Goal: Navigation & Orientation: Understand site structure

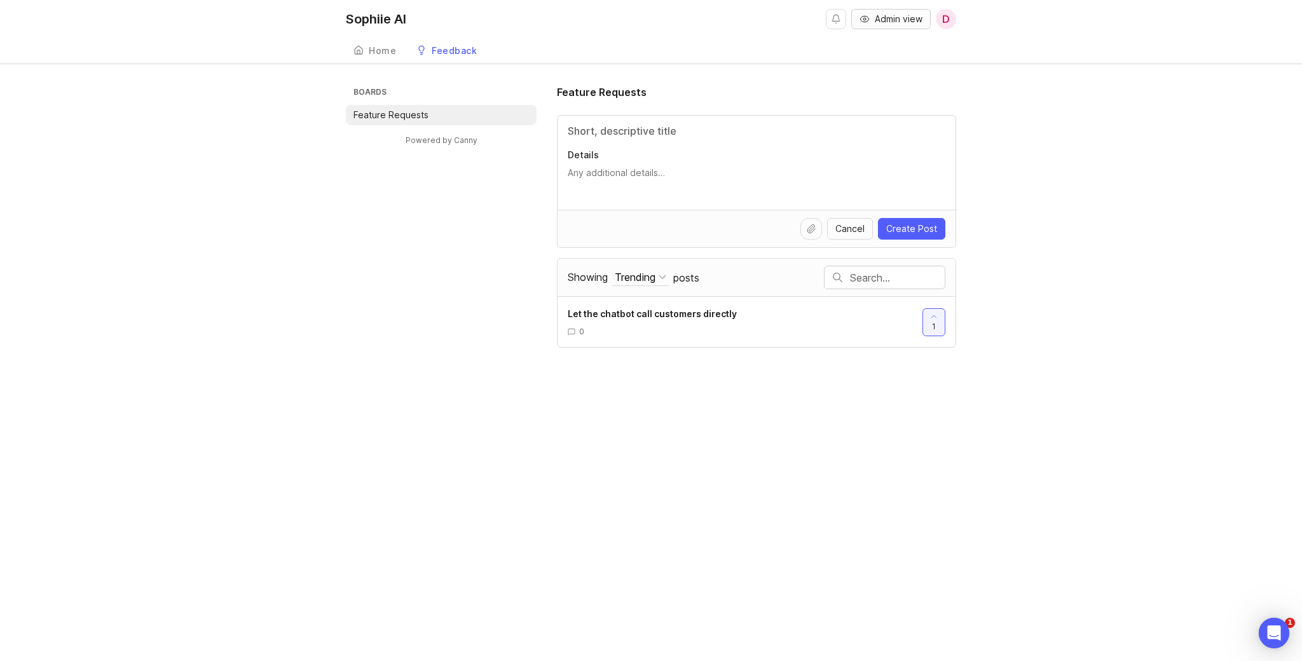
click at [893, 18] on span "Admin view" at bounding box center [899, 19] width 48 height 13
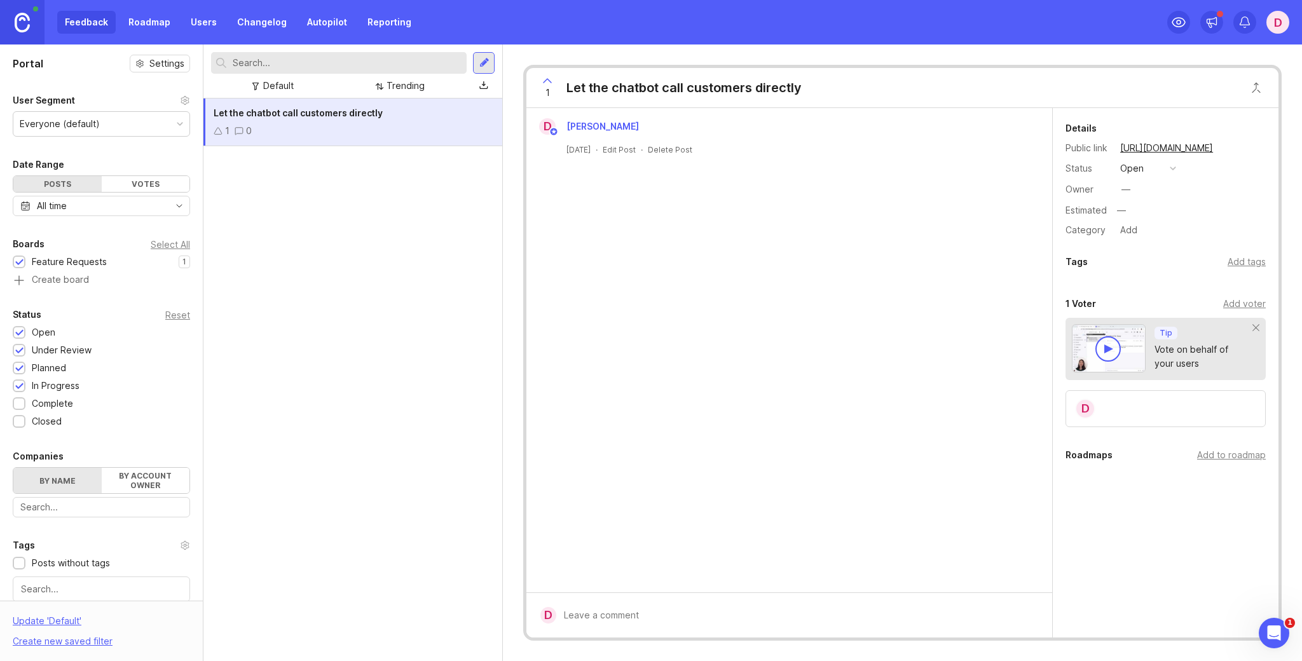
click at [1275, 22] on div "D" at bounding box center [1277, 22] width 23 height 23
click at [27, 27] on img at bounding box center [22, 23] width 15 height 20
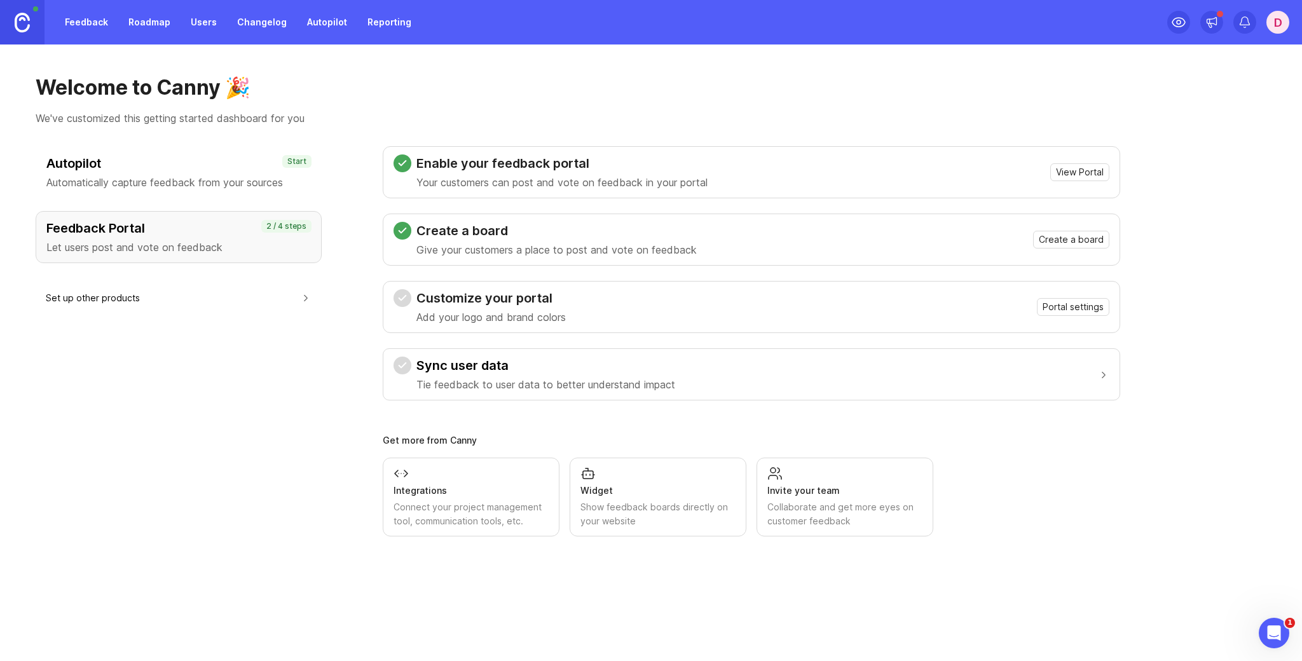
click at [520, 375] on div "Sync user data Tie feedback to user data to better understand impact" at bounding box center [545, 375] width 259 height 36
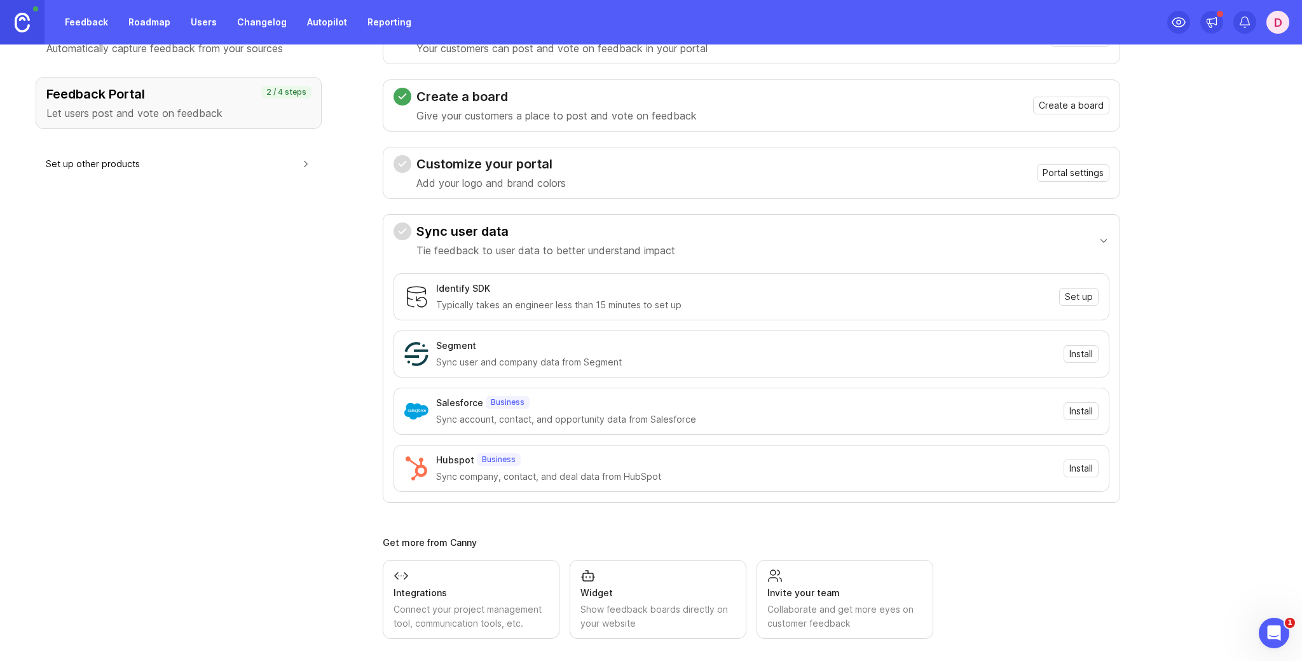
scroll to position [142, 0]
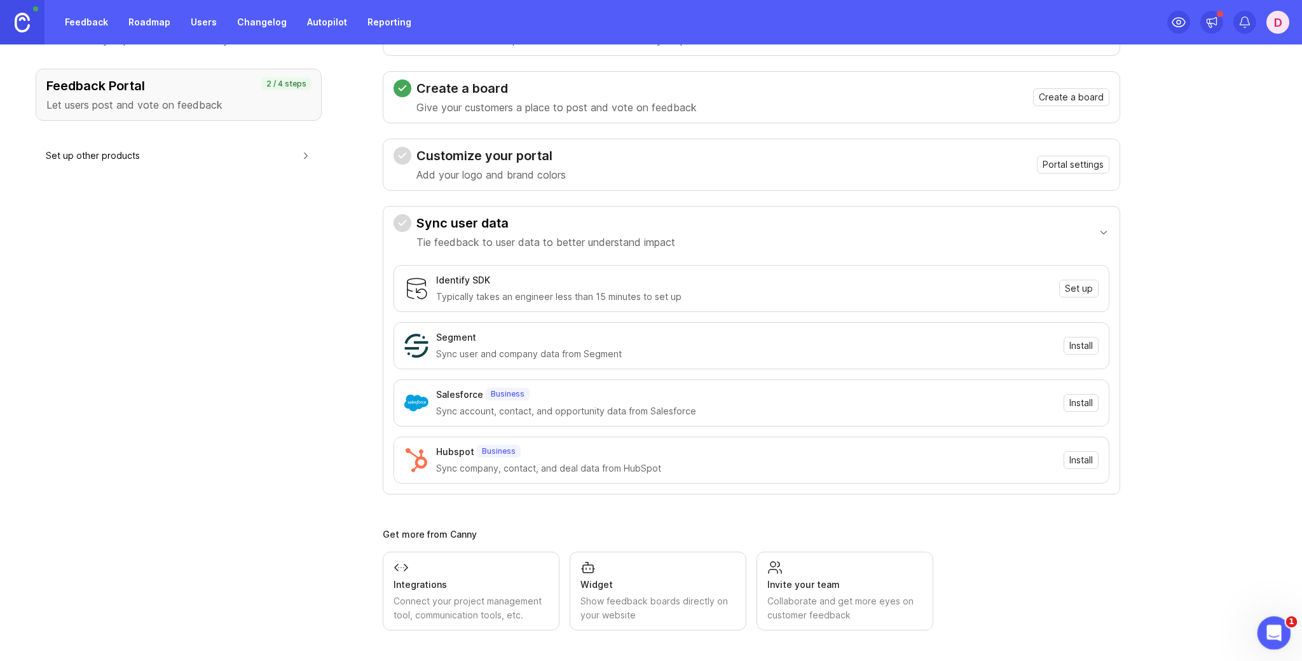
click at [1263, 620] on div "Open Intercom Messenger" at bounding box center [1272, 631] width 42 height 42
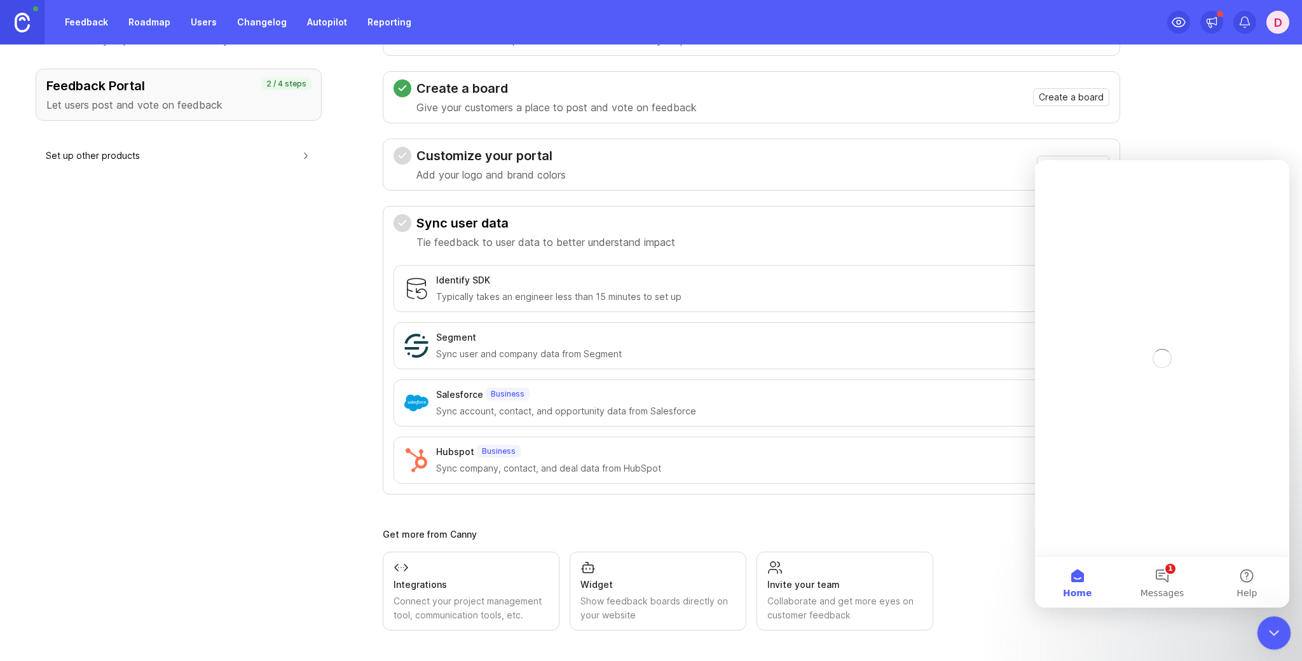
scroll to position [0, 0]
click at [1158, 568] on button "1 Messages" at bounding box center [1161, 582] width 85 height 51
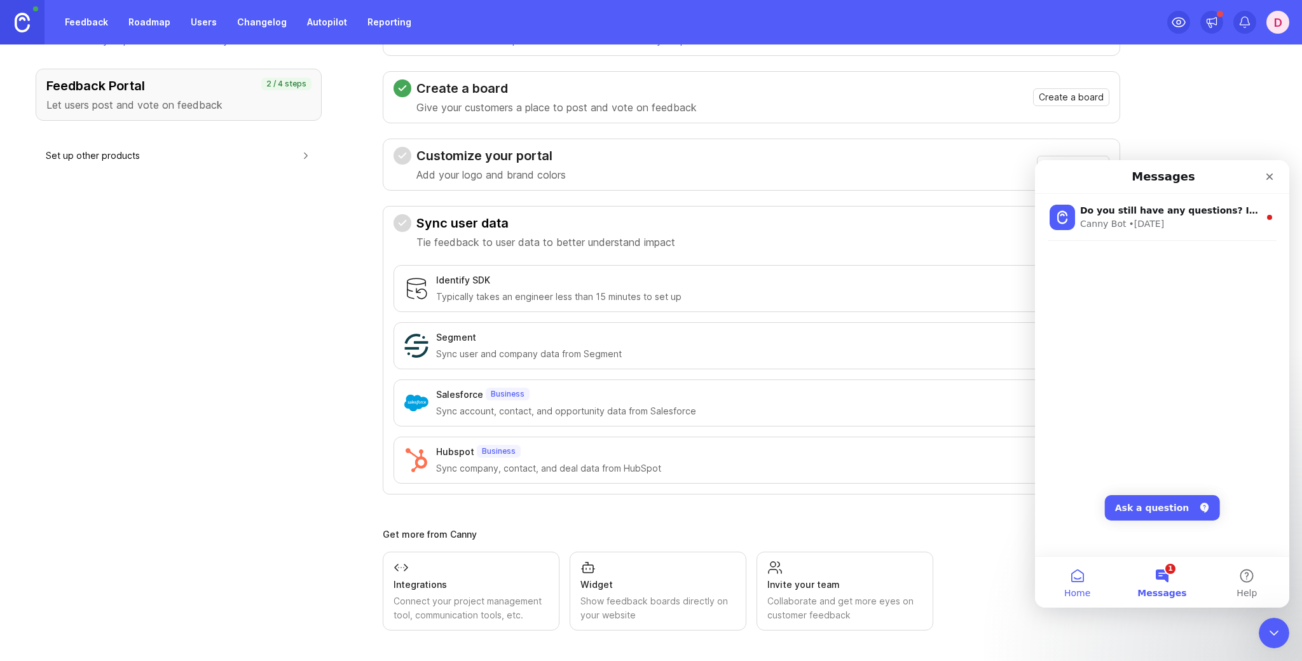
click at [1083, 579] on button "Home" at bounding box center [1077, 582] width 85 height 51
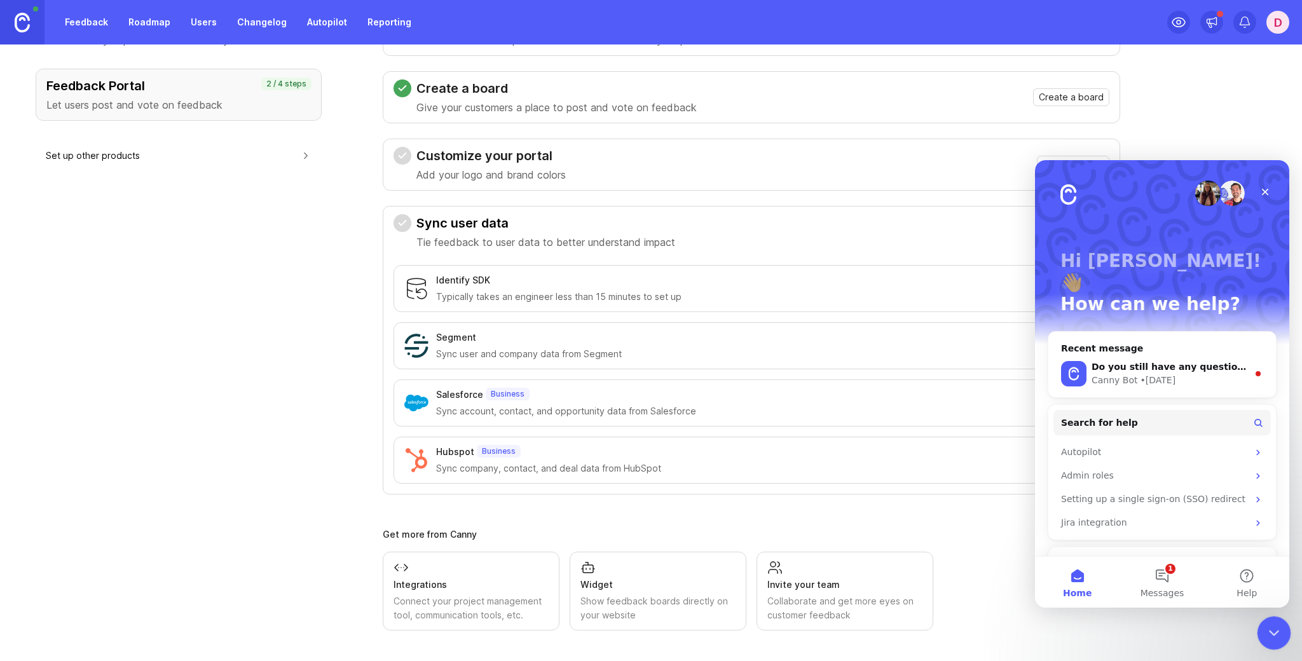
click at [1270, 632] on icon "Close Intercom Messenger" at bounding box center [1272, 631] width 9 height 5
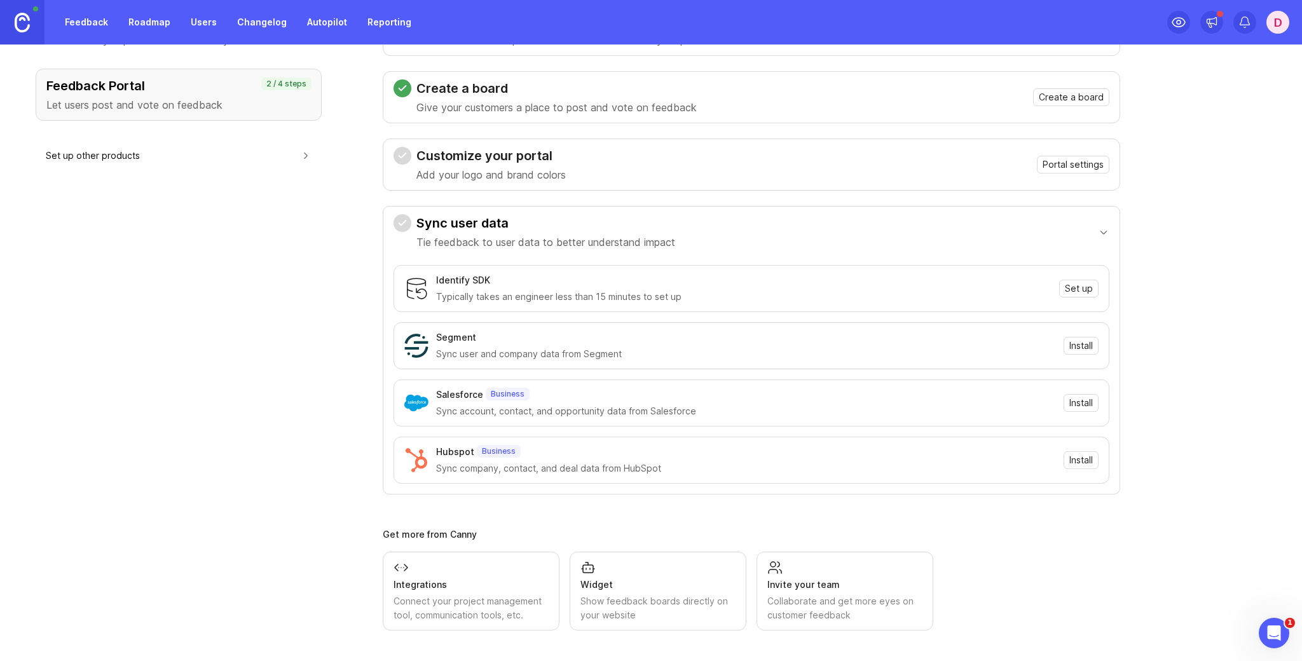
click at [249, 428] on div "Autopilot Automatically capture feedback from your sources Start Feedback Porta…" at bounding box center [179, 317] width 286 height 627
